Goal: Task Accomplishment & Management: Manage account settings

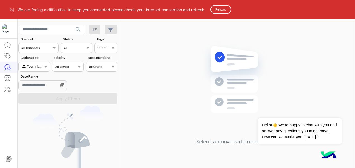
click at [221, 7] on button "Reload" at bounding box center [220, 9] width 21 height 9
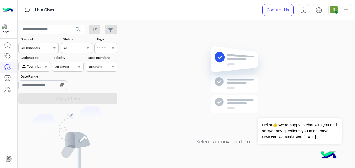
click at [349, 13] on img at bounding box center [345, 10] width 7 height 7
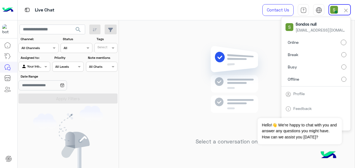
click at [329, 80] on label "Offline" at bounding box center [315, 79] width 61 height 10
click at [314, 54] on label "Break" at bounding box center [315, 55] width 61 height 10
